Goal: Information Seeking & Learning: Check status

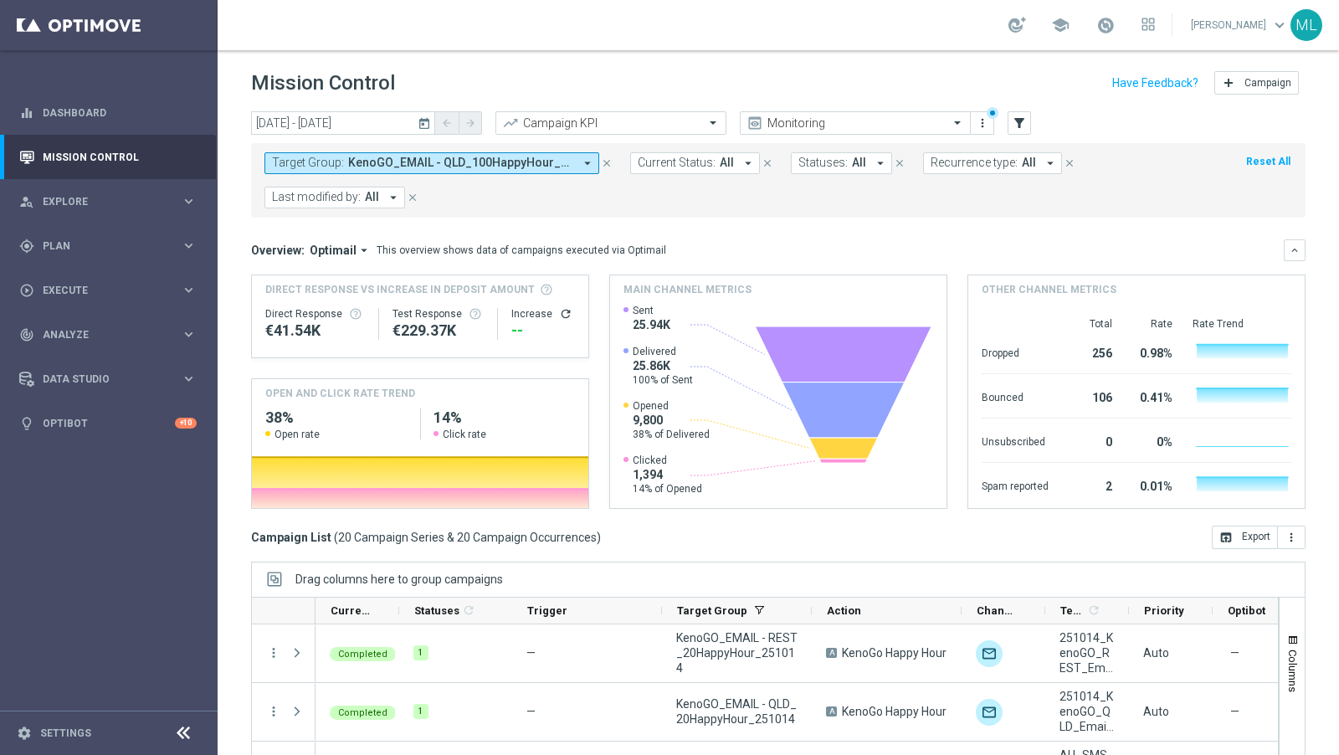
click at [423, 121] on icon "today" at bounding box center [425, 123] width 15 height 15
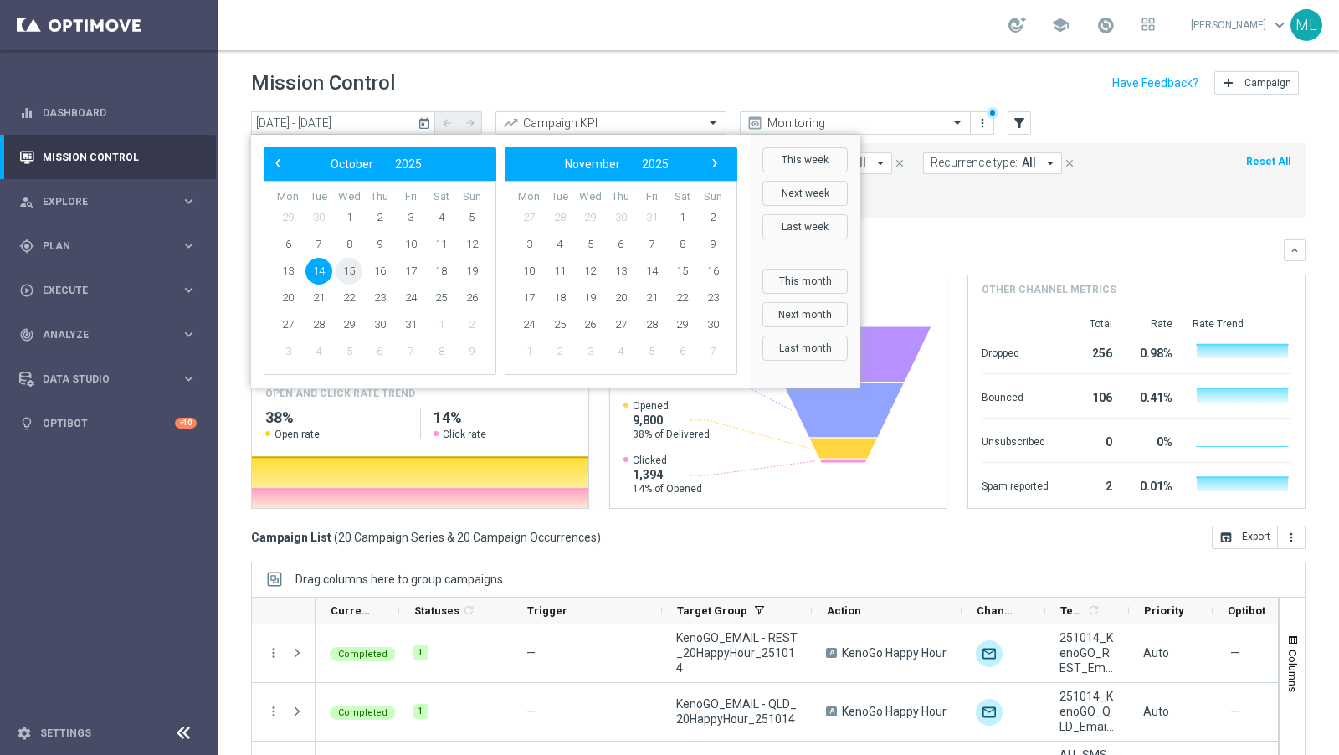
click at [345, 271] on span "15" at bounding box center [349, 271] width 27 height 27
type input "[DATE] - [DATE]"
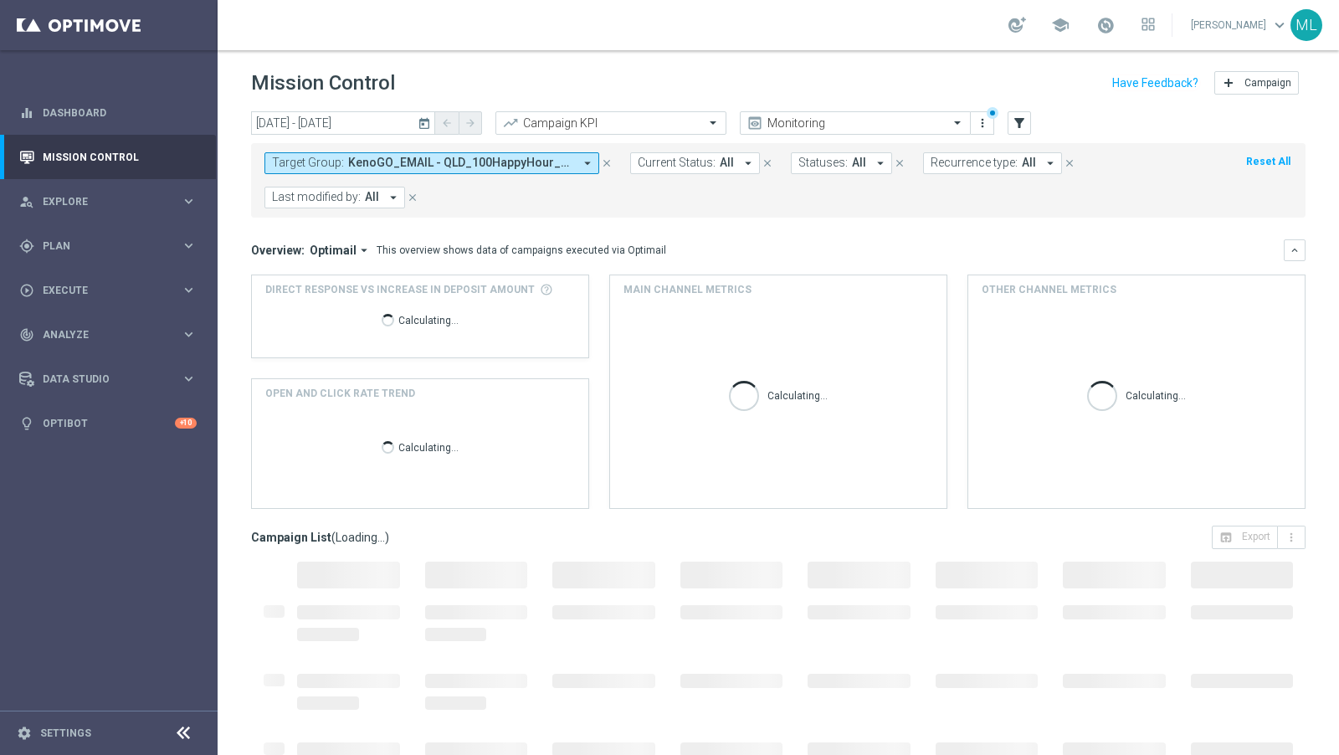
click at [469, 161] on span "KenoGO_EMAIL - QLD_100HappyHour_251014, KenoGO_EMAIL - QLD_200HappyHour_251014,…" at bounding box center [460, 163] width 225 height 14
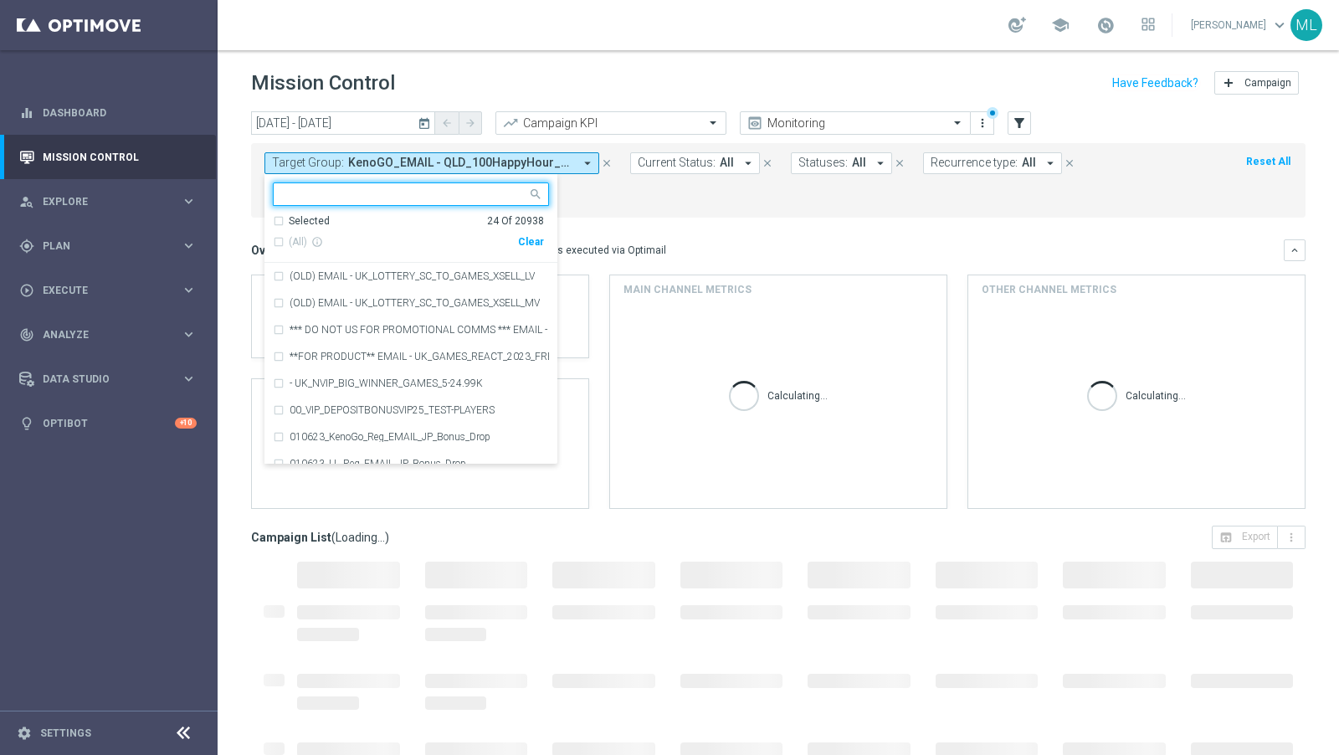
click at [0, 0] on div "Clear" at bounding box center [0, 0] width 0 height 0
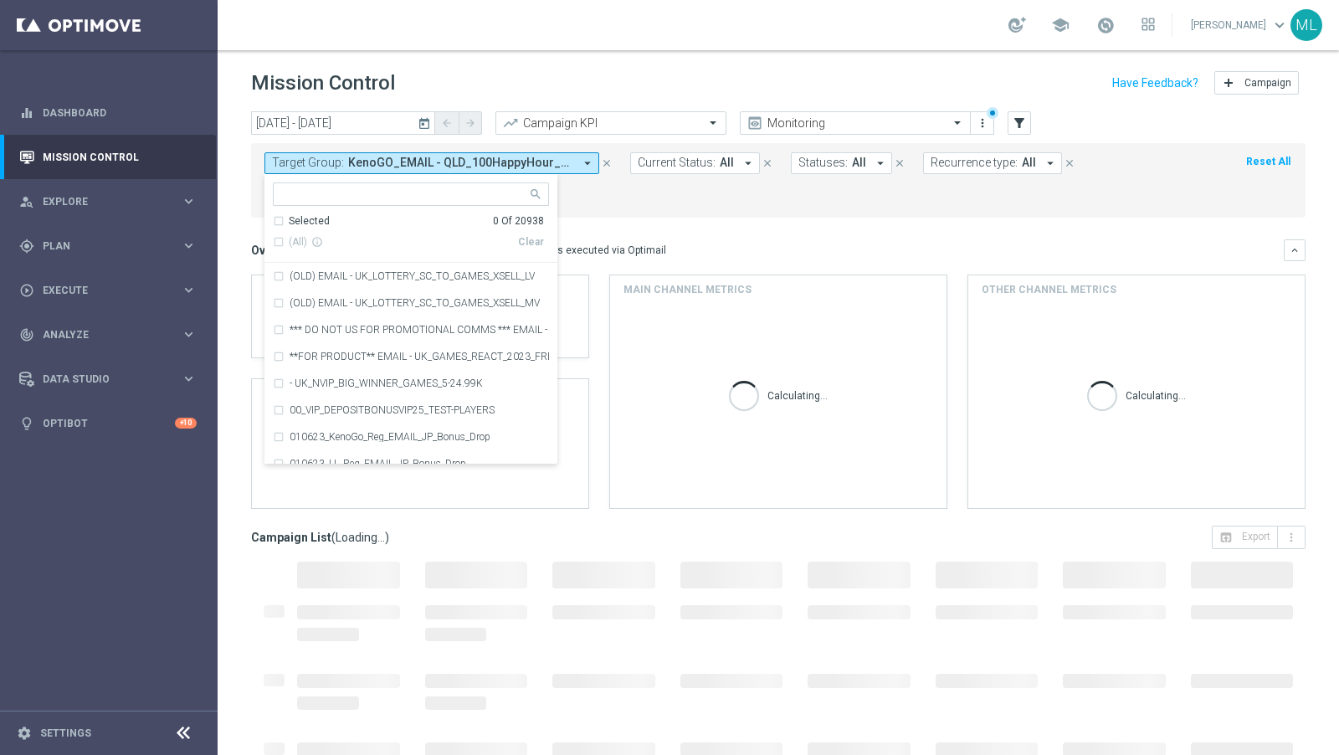
click at [408, 195] on input "text" at bounding box center [404, 195] width 245 height 14
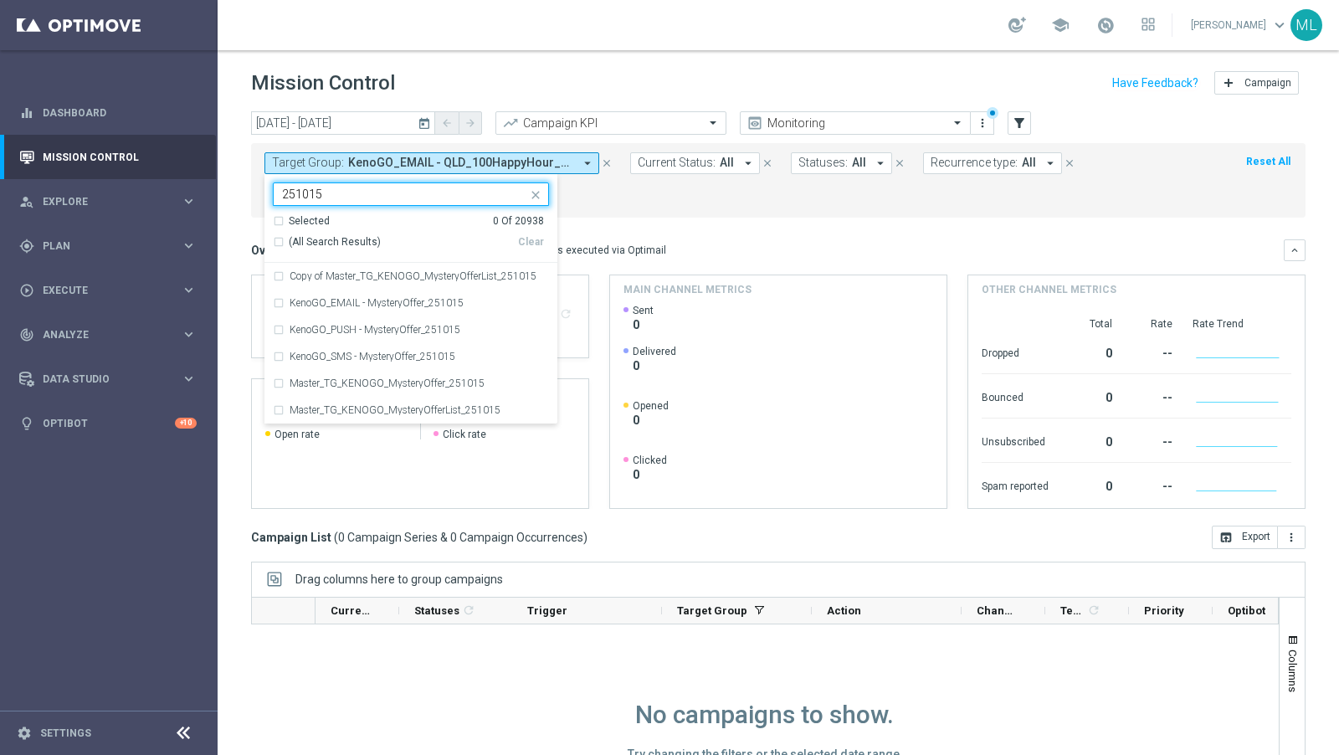
click at [280, 240] on div "(All Search Results)" at bounding box center [395, 242] width 245 height 14
type input "251015"
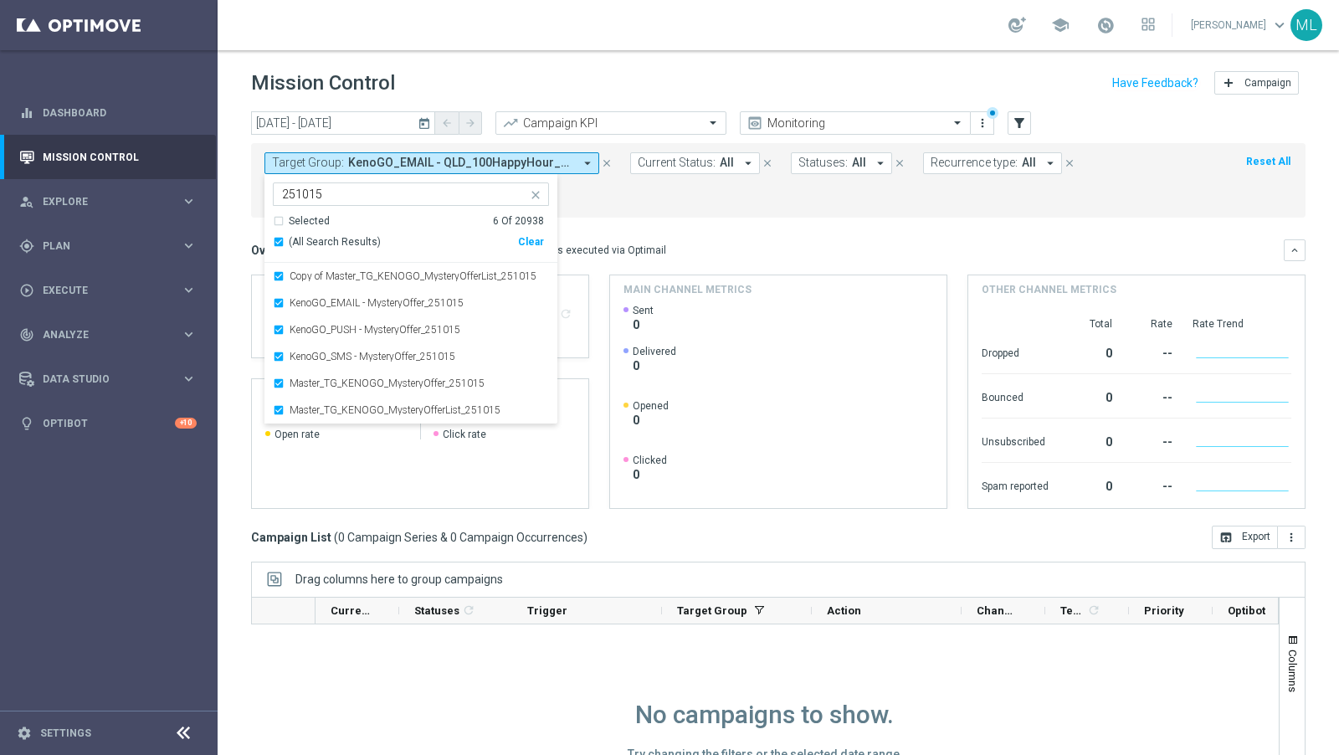
click at [623, 220] on mini-dashboard "Overview: Optimail arrow_drop_down This overview shows data of campaigns execut…" at bounding box center [778, 372] width 1055 height 308
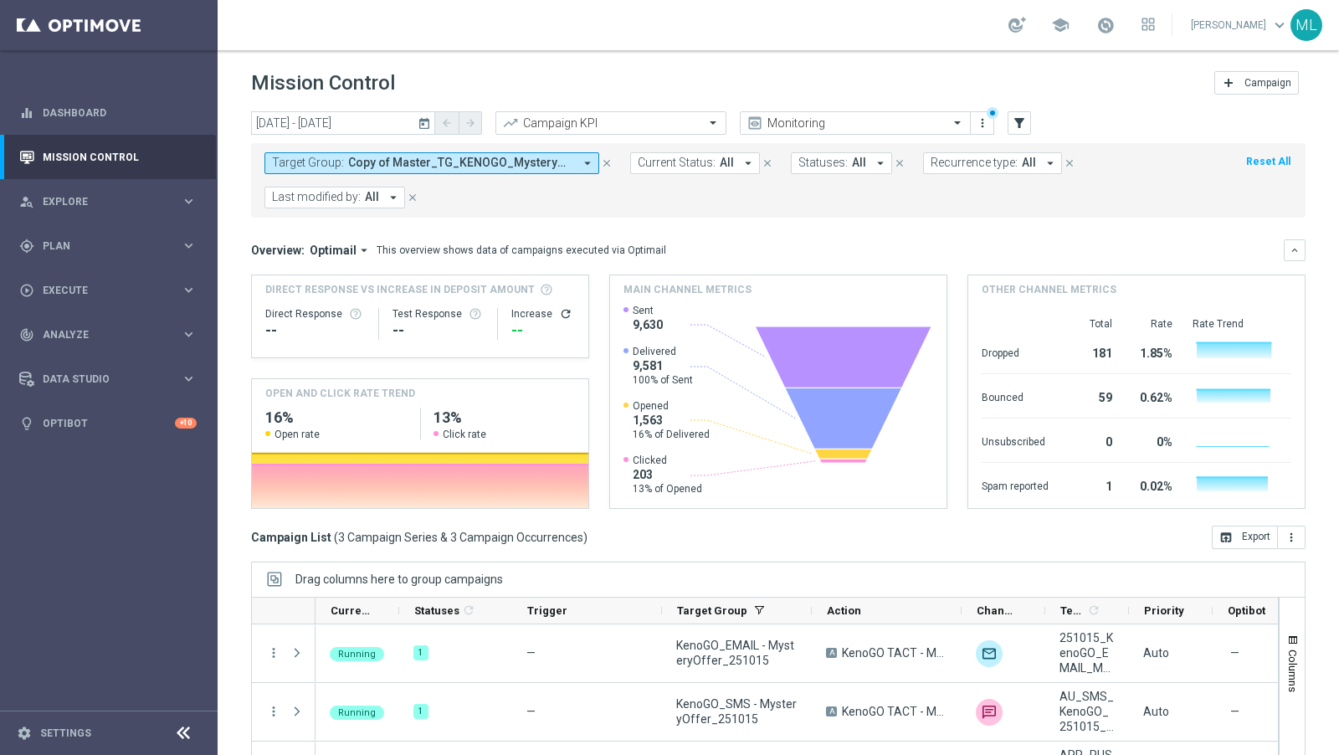
scroll to position [114, 0]
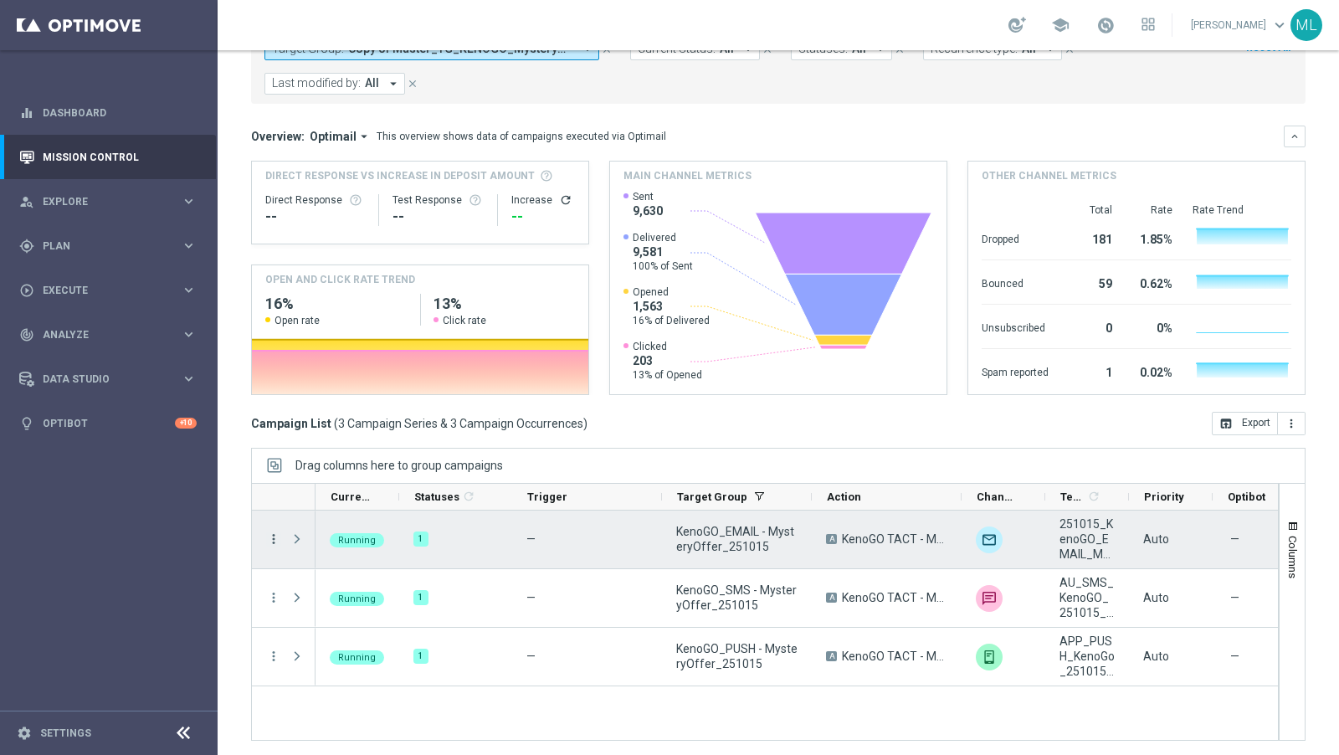
click at [272, 536] on icon "more_vert" at bounding box center [273, 539] width 15 height 15
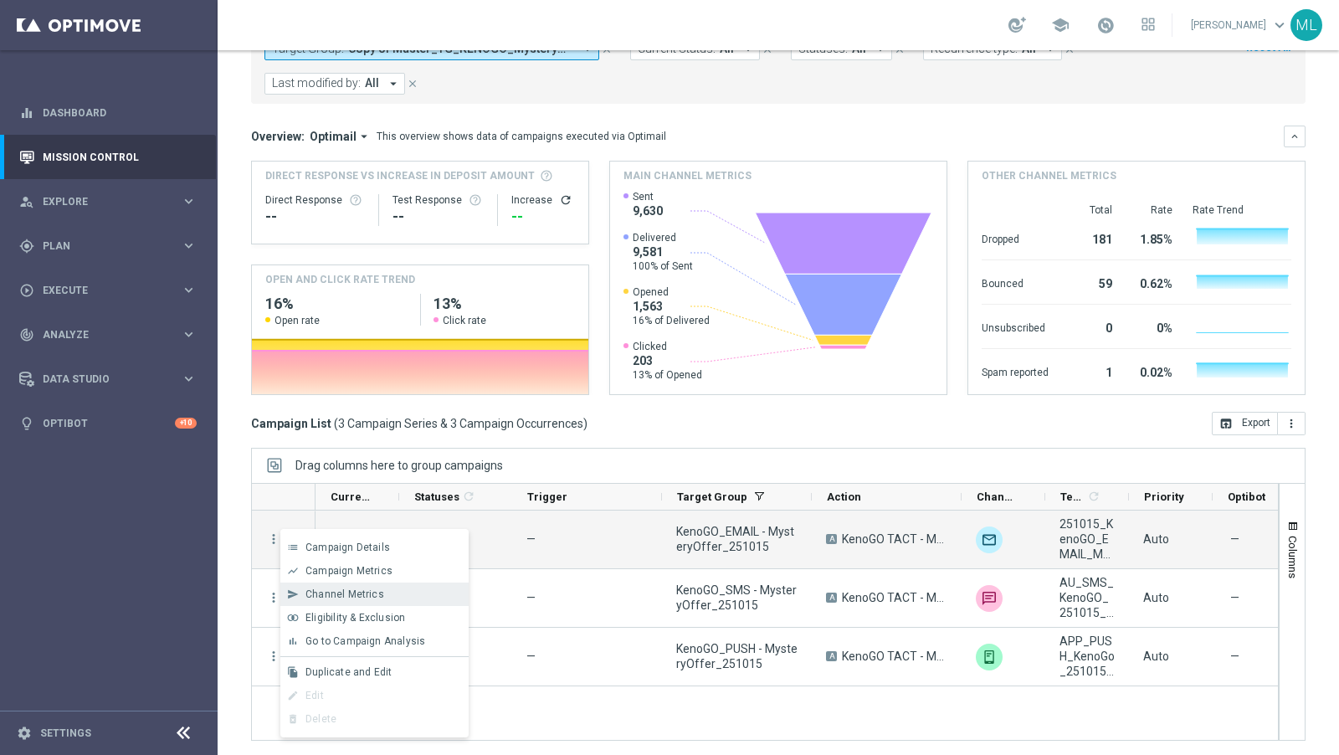
click at [332, 597] on span "Channel Metrics" at bounding box center [345, 594] width 79 height 12
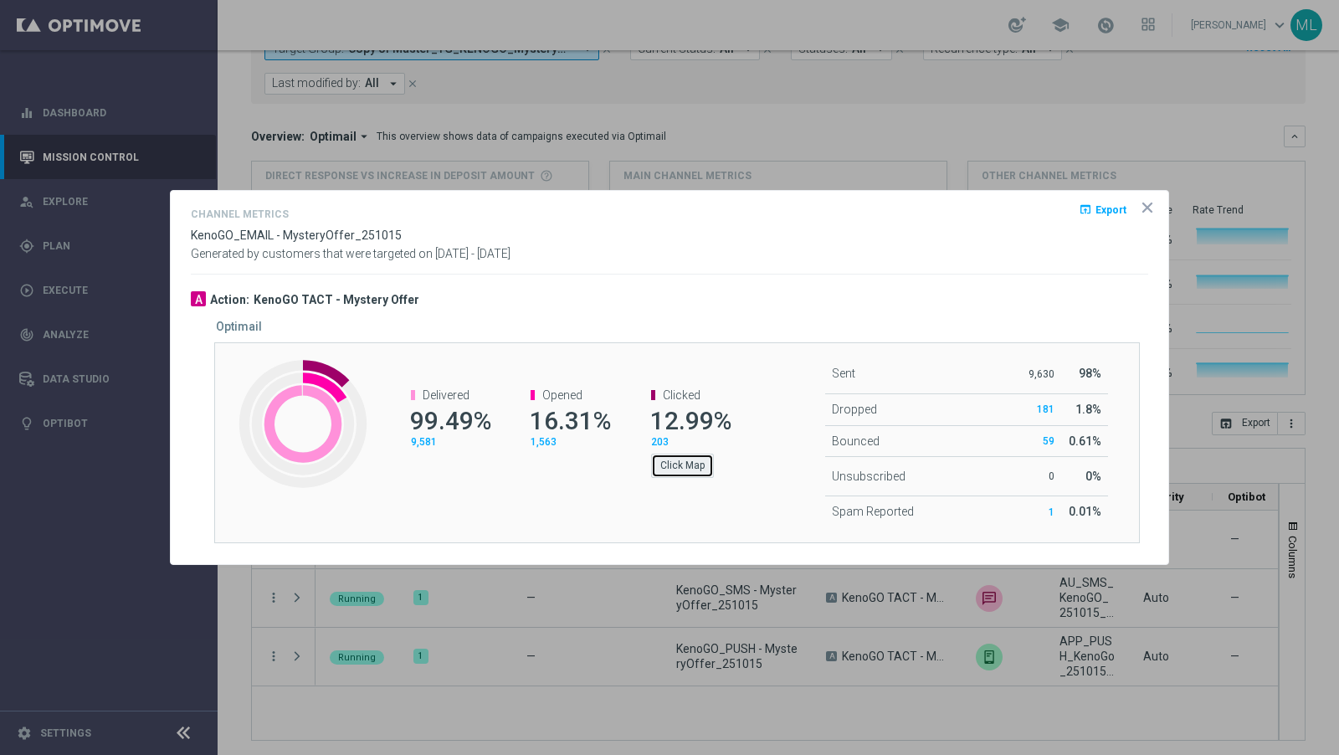
click at [686, 467] on button "Click Map" at bounding box center [682, 465] width 63 height 23
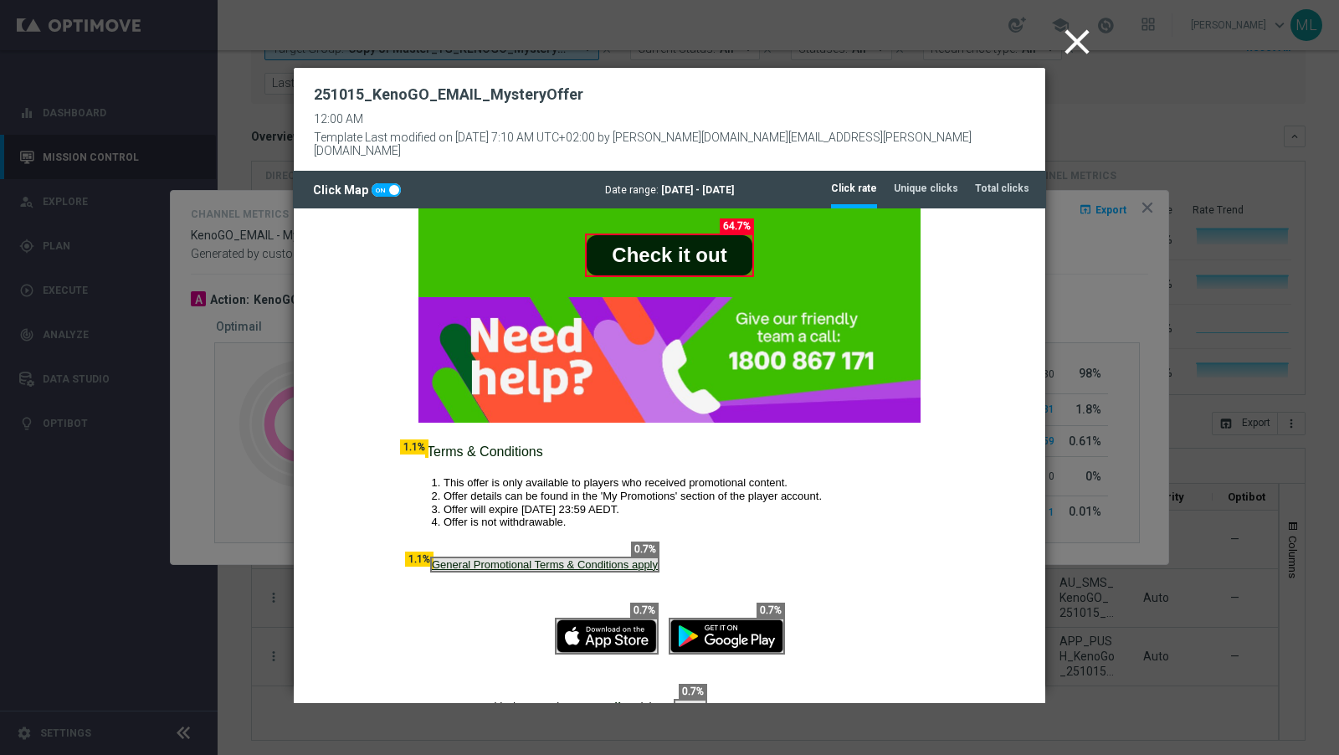
scroll to position [496, 0]
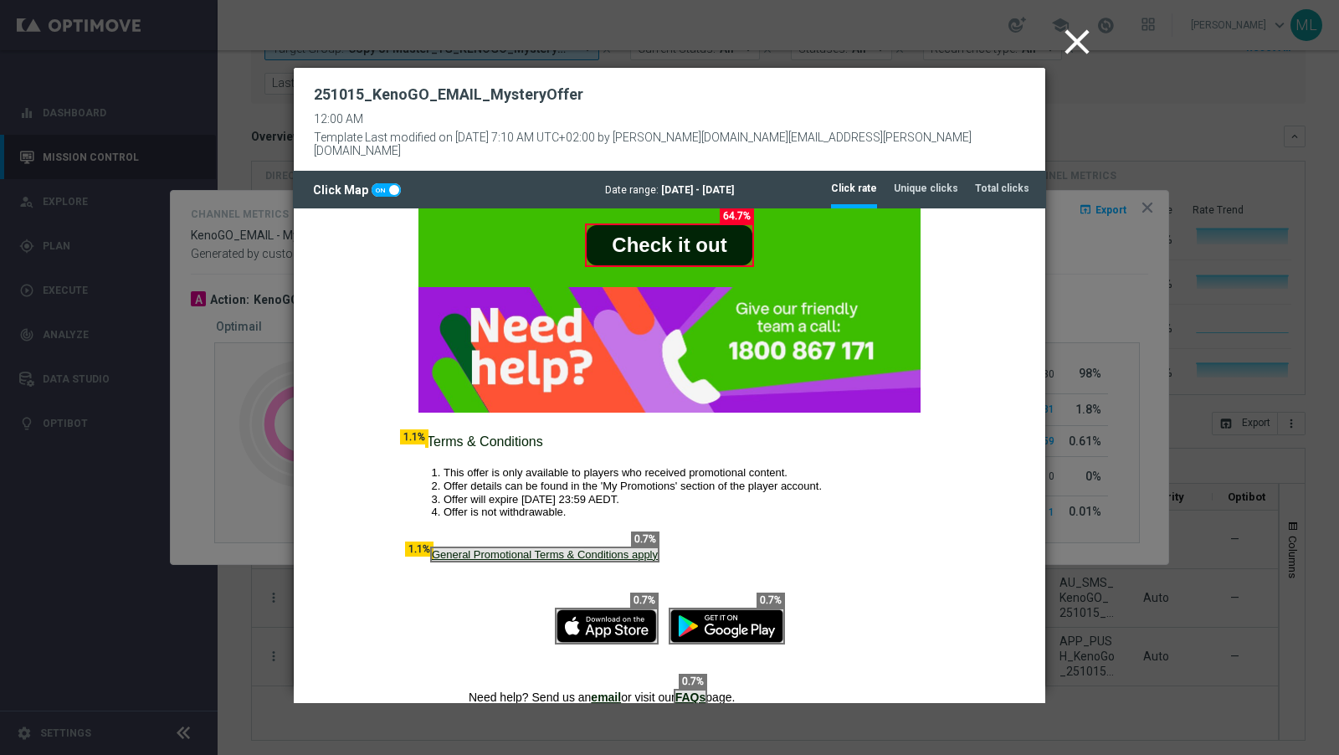
click at [1065, 45] on icon "close" at bounding box center [1077, 42] width 42 height 42
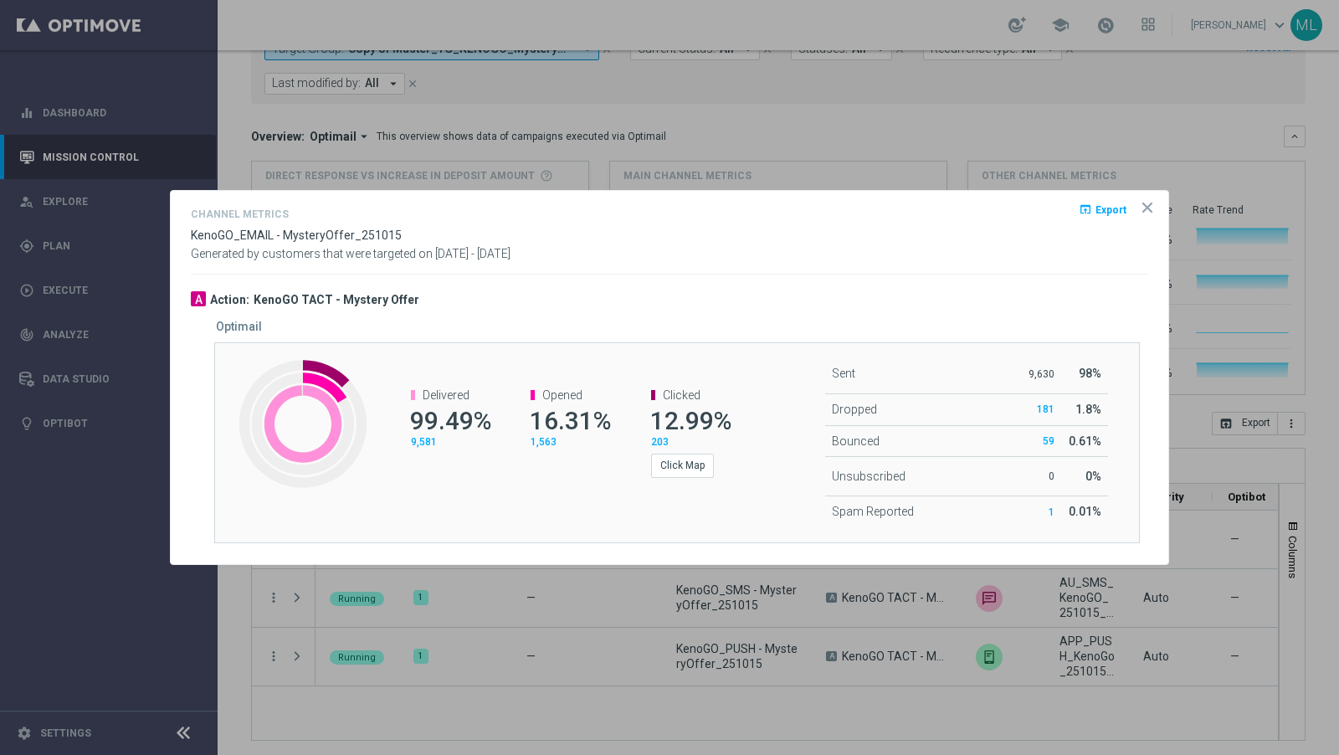
click at [1153, 210] on icon "icon" at bounding box center [1147, 207] width 17 height 17
